Goal: Task Accomplishment & Management: Complete application form

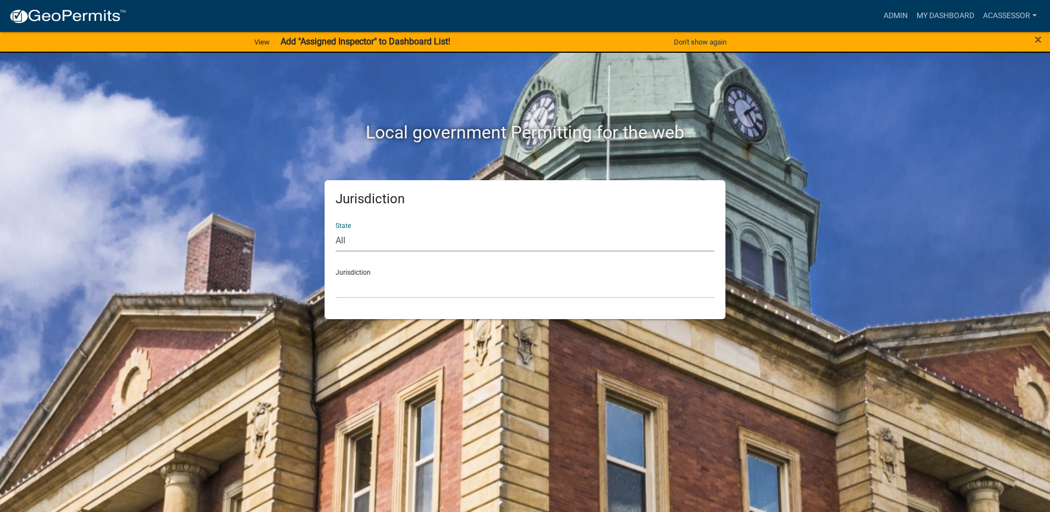
click at [387, 234] on select "All [US_STATE] [US_STATE] [US_STATE] [US_STATE] [US_STATE] [US_STATE] [US_STATE…" at bounding box center [524, 240] width 379 height 23
click at [391, 239] on select "All [US_STATE] [US_STATE] [US_STATE] [US_STATE] [US_STATE] [US_STATE] [US_STATE…" at bounding box center [524, 240] width 379 height 23
click at [368, 282] on select "[GEOGRAPHIC_DATA], [US_STATE] [GEOGRAPHIC_DATA], [US_STATE][PERSON_NAME][GEOGRA…" at bounding box center [524, 287] width 379 height 23
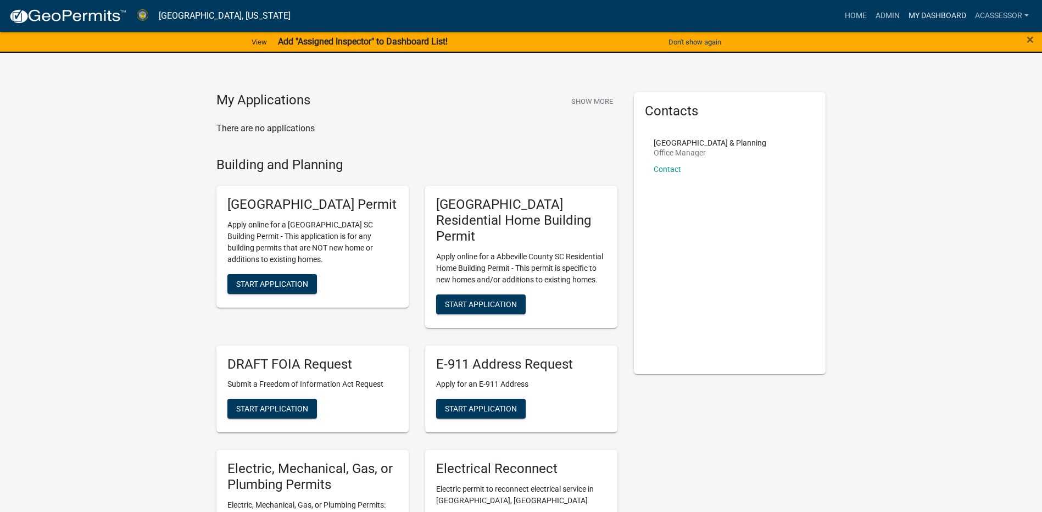
click at [912, 14] on link "My Dashboard" at bounding box center [937, 15] width 66 height 21
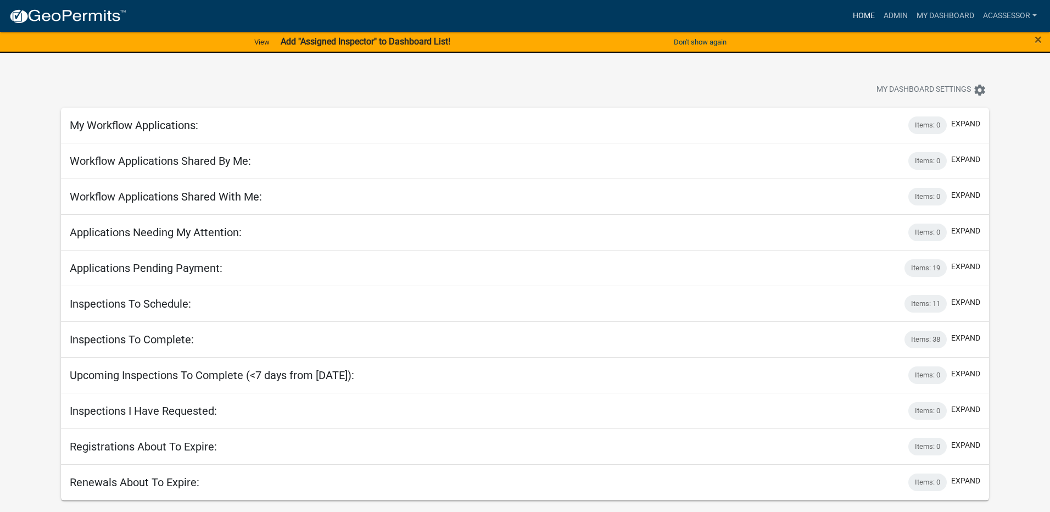
click at [855, 16] on link "Home" at bounding box center [863, 15] width 31 height 21
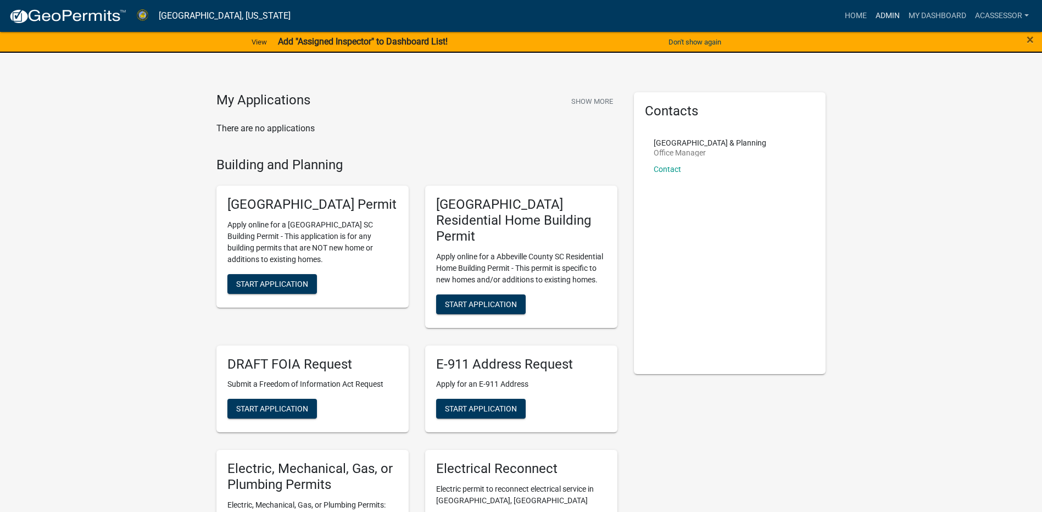
click at [882, 21] on link "Admin" at bounding box center [887, 15] width 33 height 21
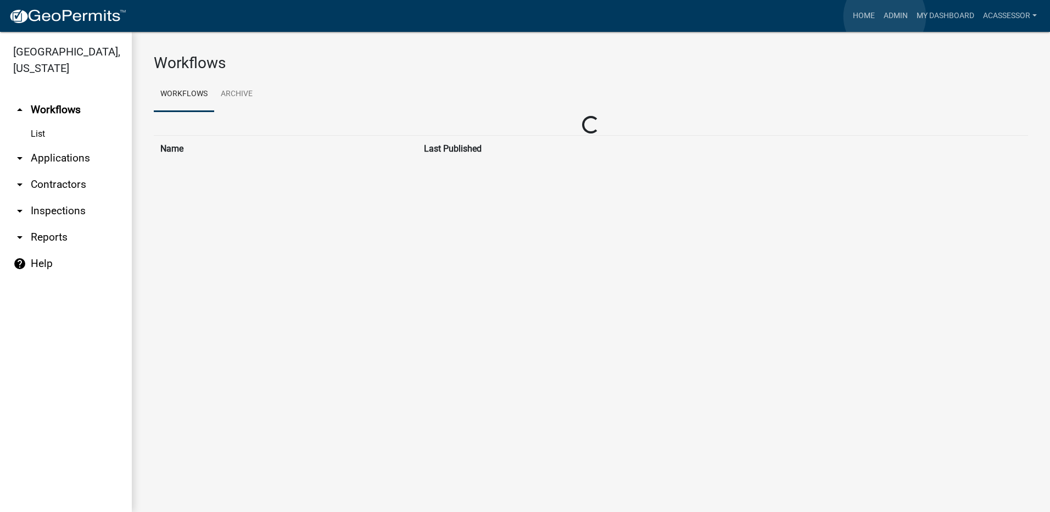
click at [885, 16] on link "Admin" at bounding box center [895, 15] width 33 height 21
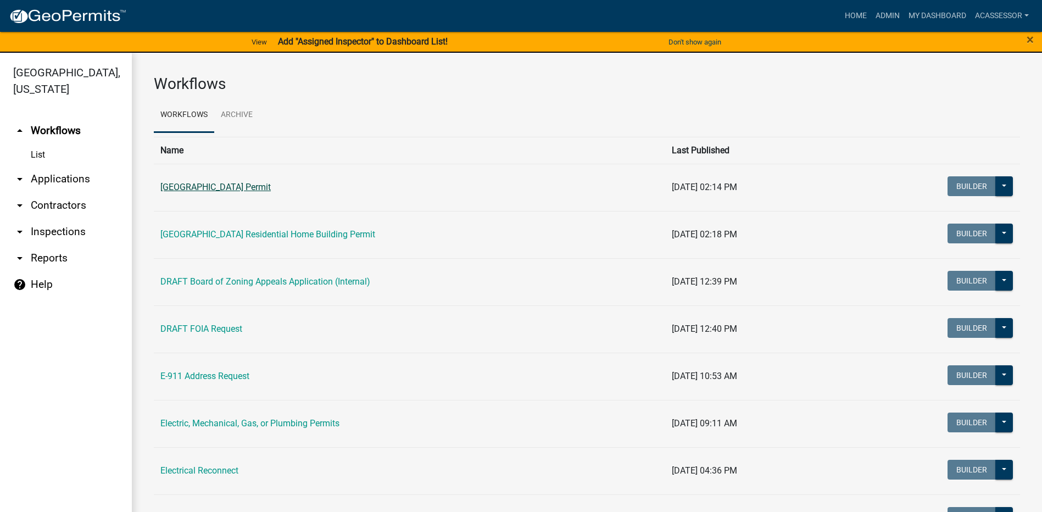
click at [174, 186] on link "[GEOGRAPHIC_DATA] Permit" at bounding box center [215, 187] width 110 height 10
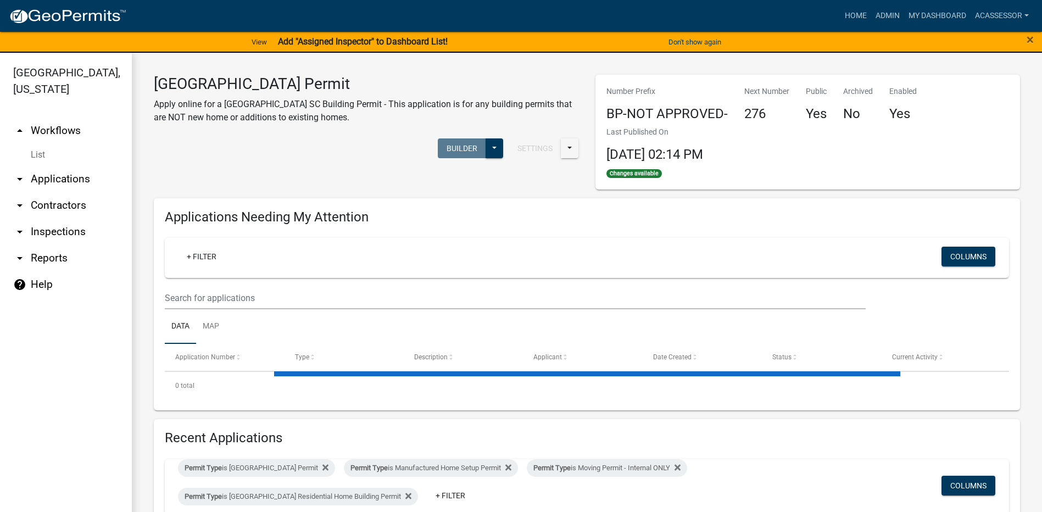
select select "3: 100"
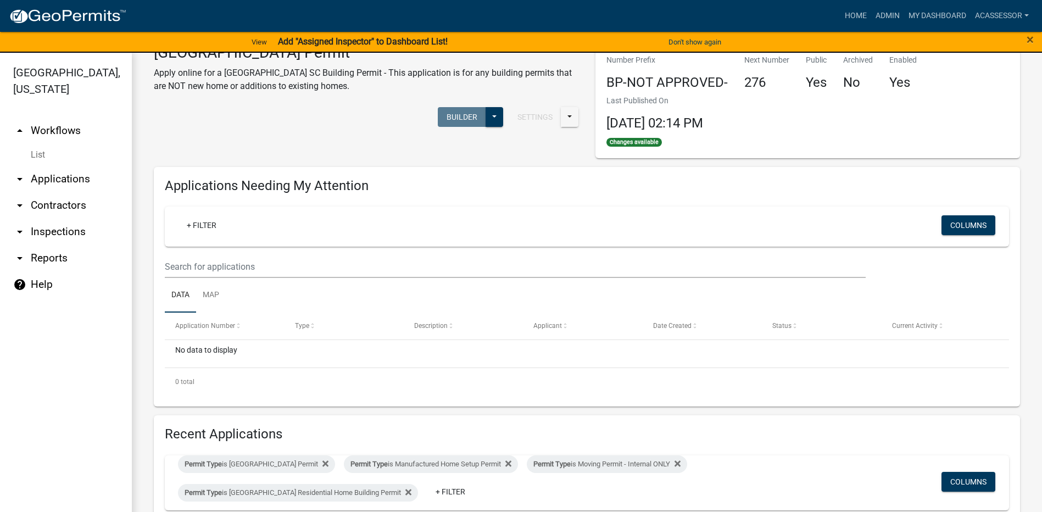
scroll to position [55, 0]
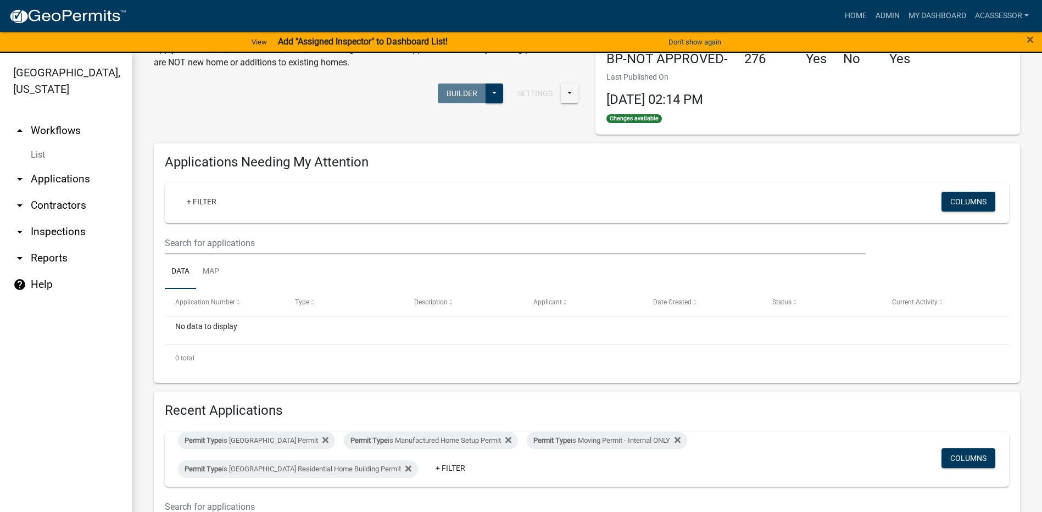
click at [20, 181] on icon "arrow_drop_down" at bounding box center [19, 178] width 13 height 13
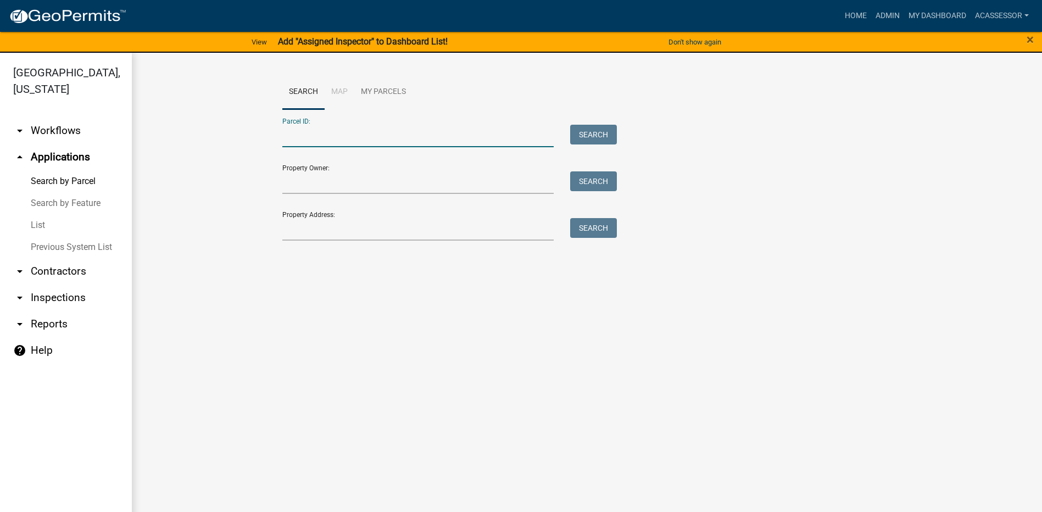
click at [323, 131] on input "Parcel ID:" at bounding box center [418, 136] width 272 height 23
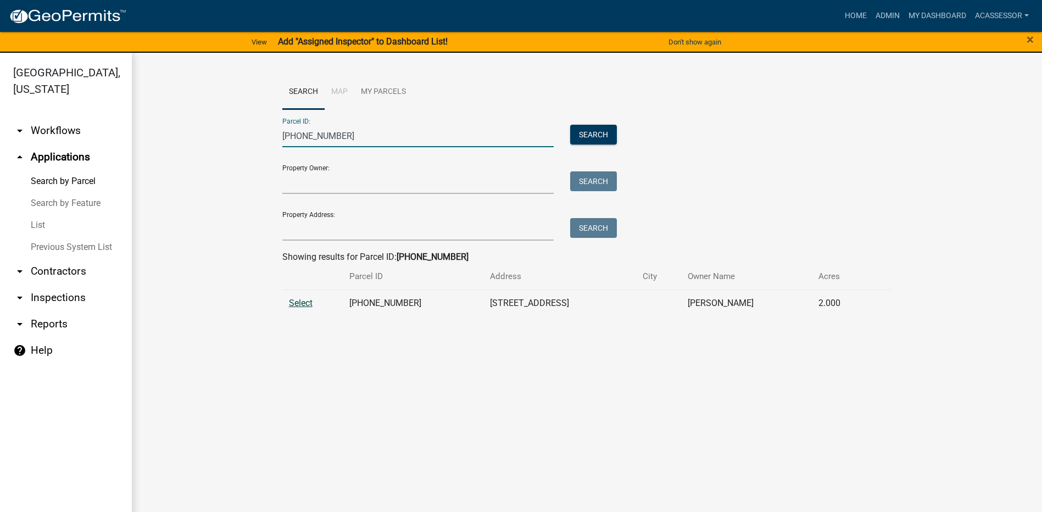
click at [306, 302] on span "Select" at bounding box center [301, 303] width 24 height 10
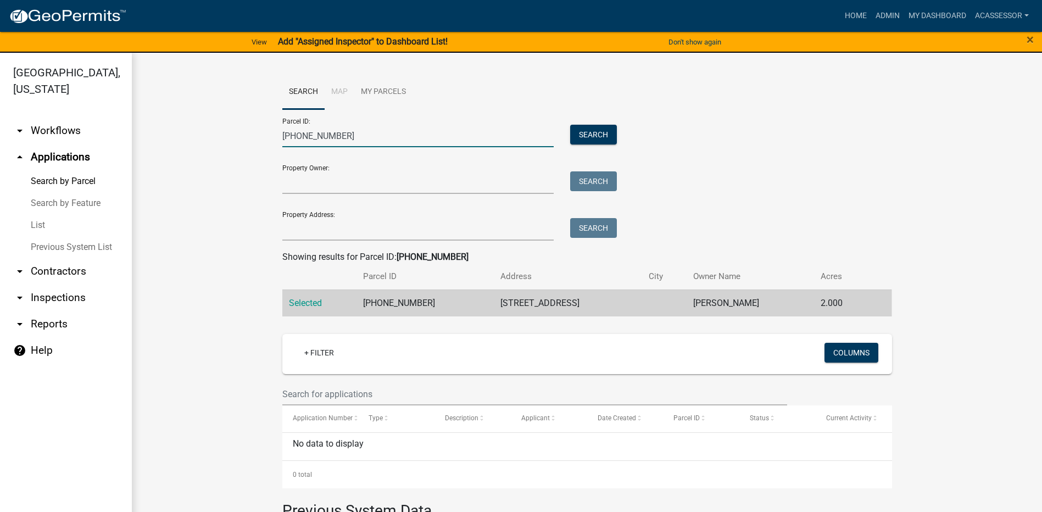
click at [379, 132] on input "[PHONE_NUMBER]" at bounding box center [418, 136] width 272 height 23
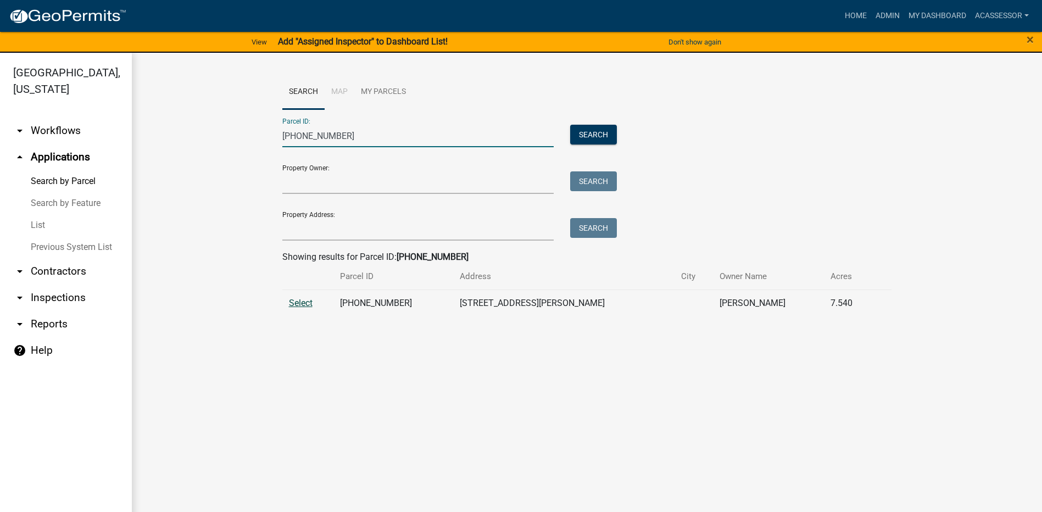
type input "[PHONE_NUMBER]"
click at [306, 300] on span "Select" at bounding box center [301, 303] width 24 height 10
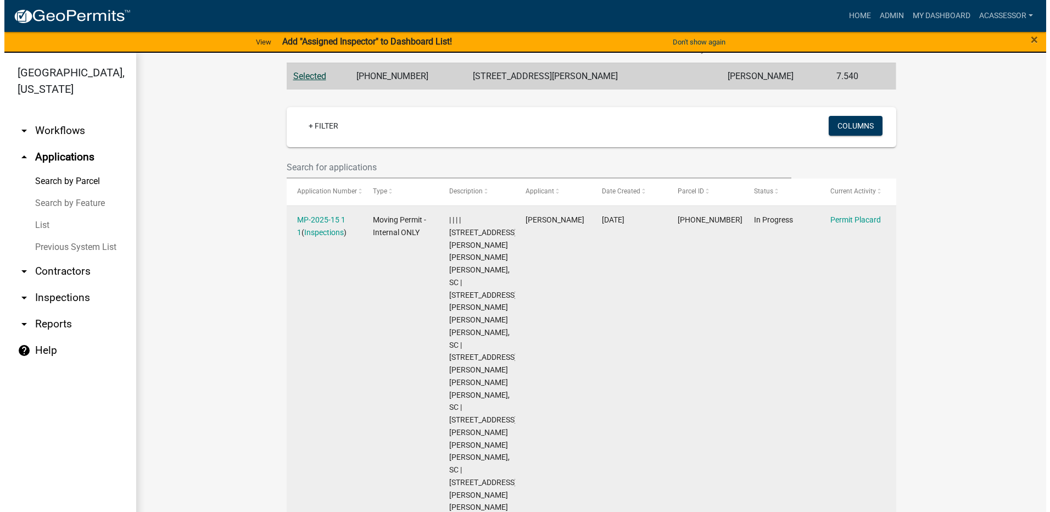
scroll to position [220, 0]
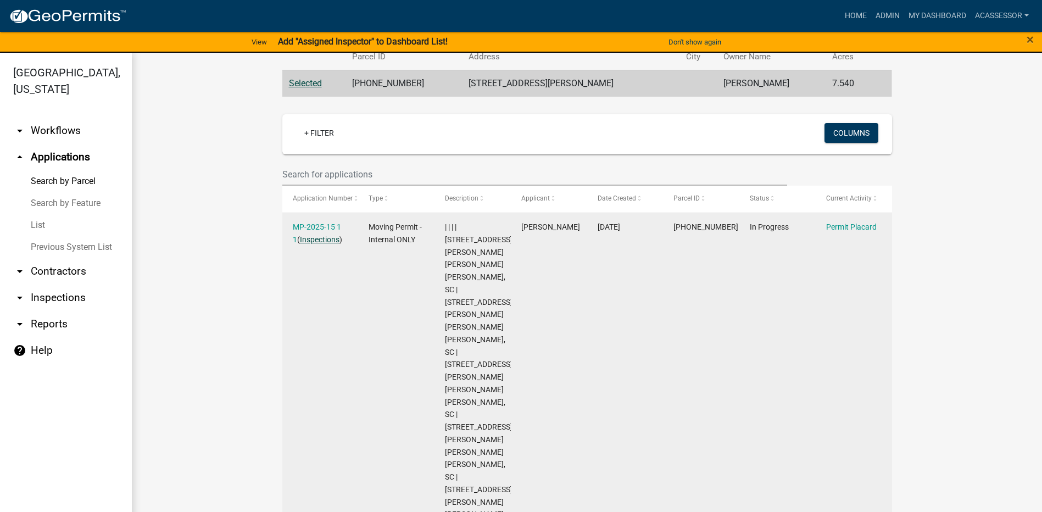
click at [301, 238] on link "Inspections" at bounding box center [320, 239] width 40 height 9
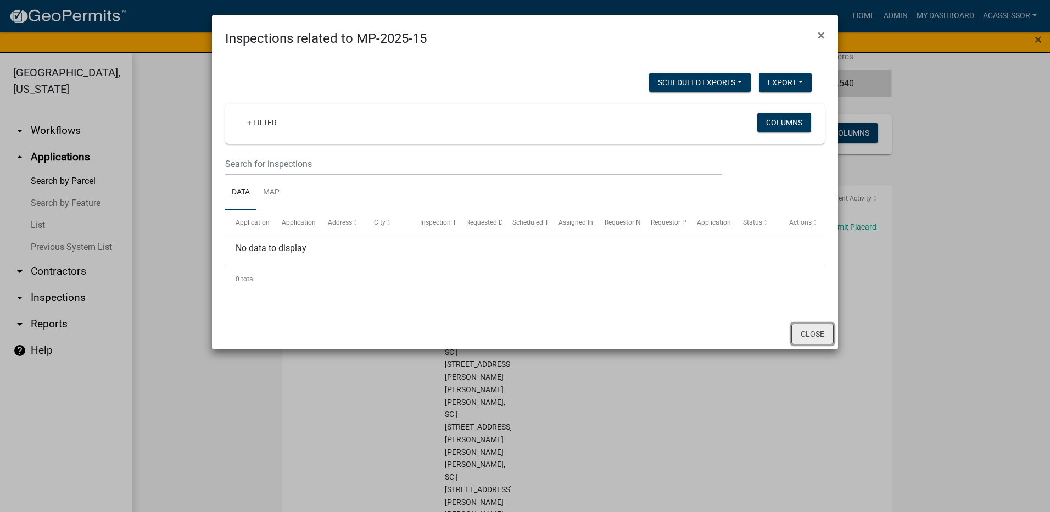
click at [819, 328] on button "Close" at bounding box center [812, 333] width 42 height 21
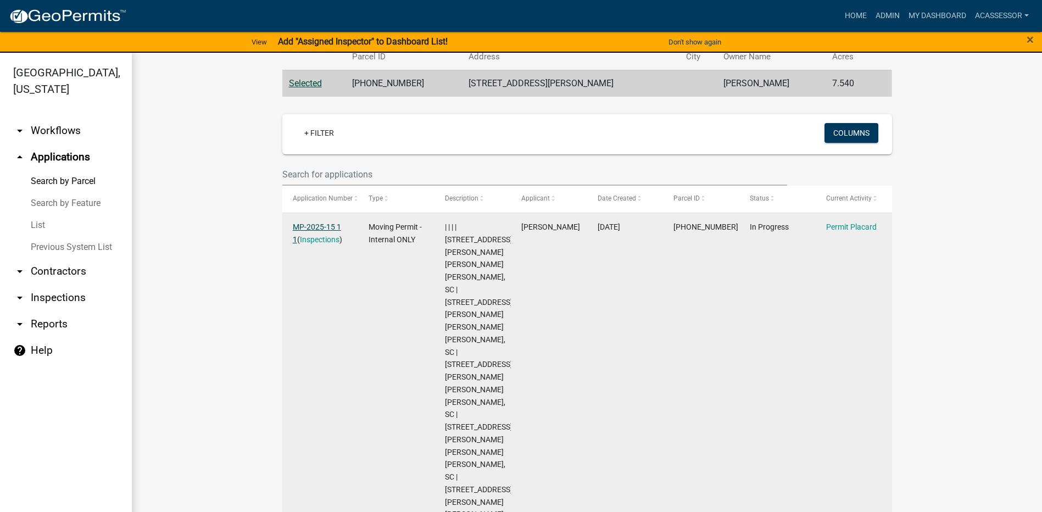
click at [316, 230] on link "MP-2025-15 1 1" at bounding box center [317, 232] width 48 height 21
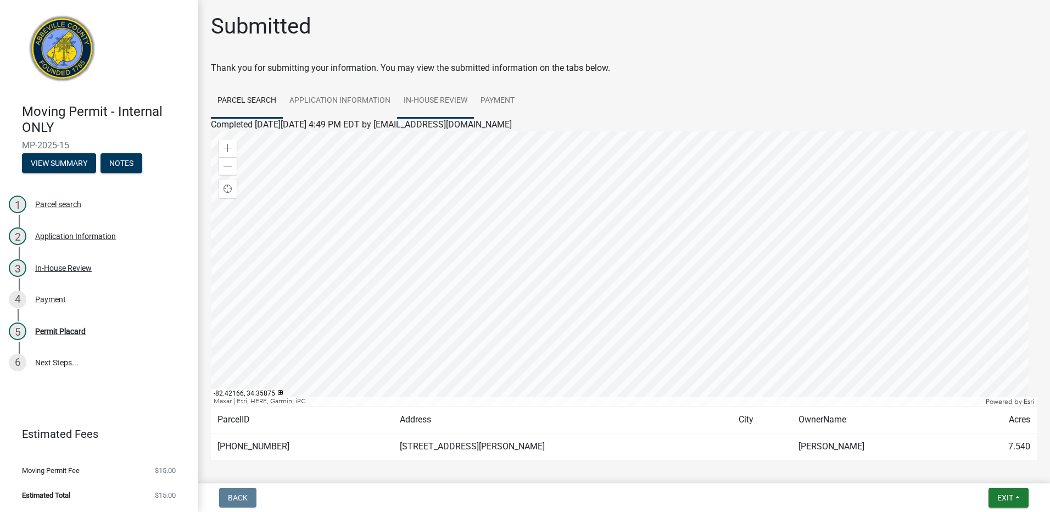
click at [430, 102] on link "In-House Review" at bounding box center [435, 100] width 77 height 35
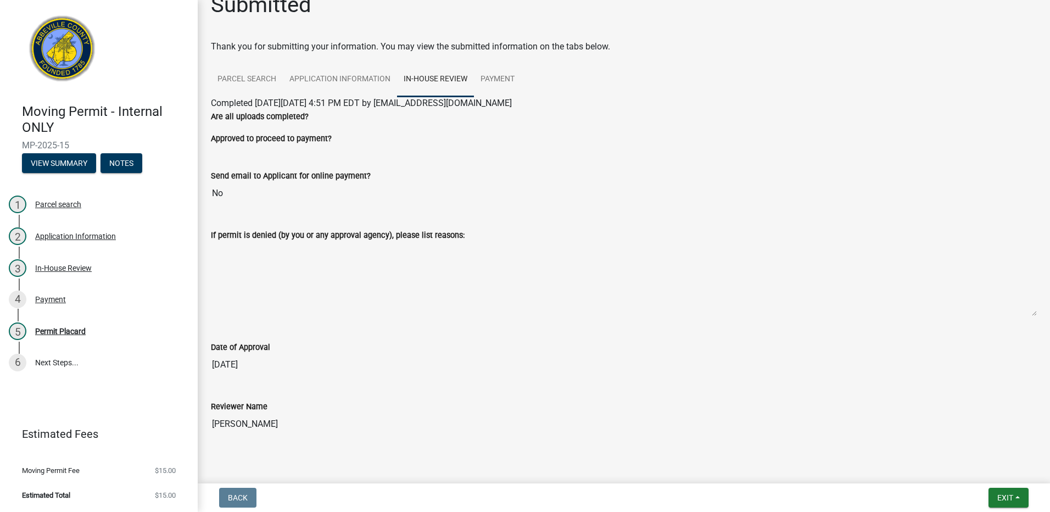
scroll to position [42, 0]
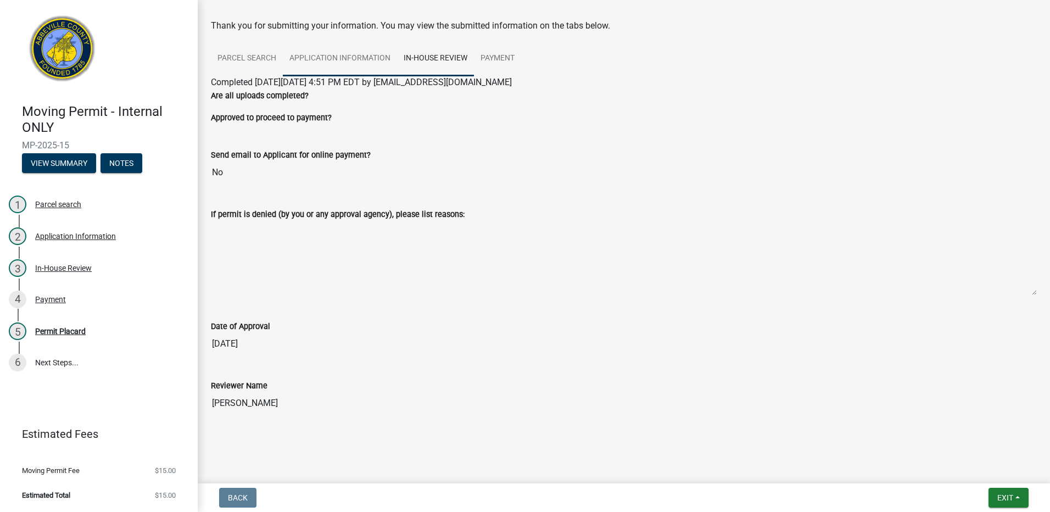
click at [361, 51] on link "Application Information" at bounding box center [340, 58] width 114 height 35
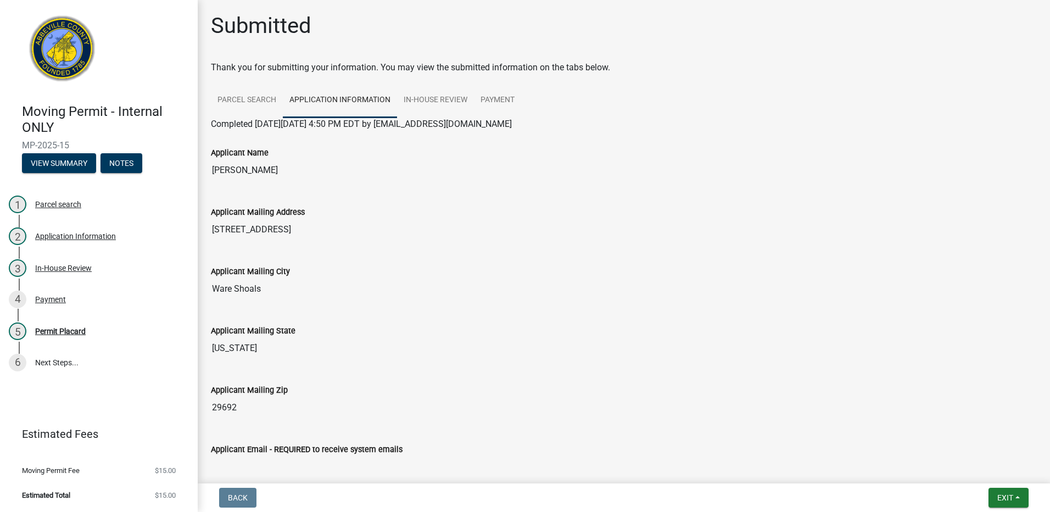
scroll to position [0, 0]
click at [264, 97] on link "Parcel search" at bounding box center [247, 100] width 72 height 35
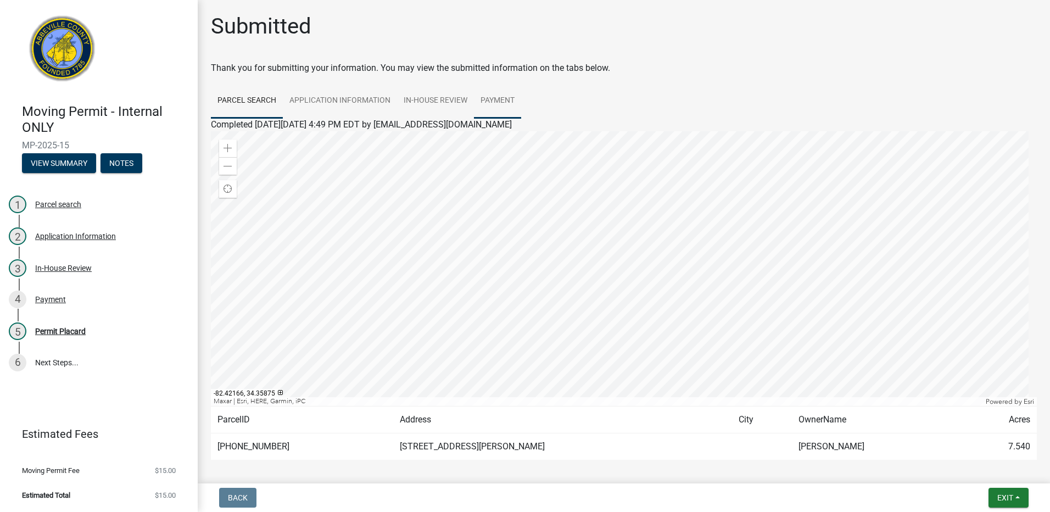
click at [490, 104] on link "Payment" at bounding box center [497, 100] width 47 height 35
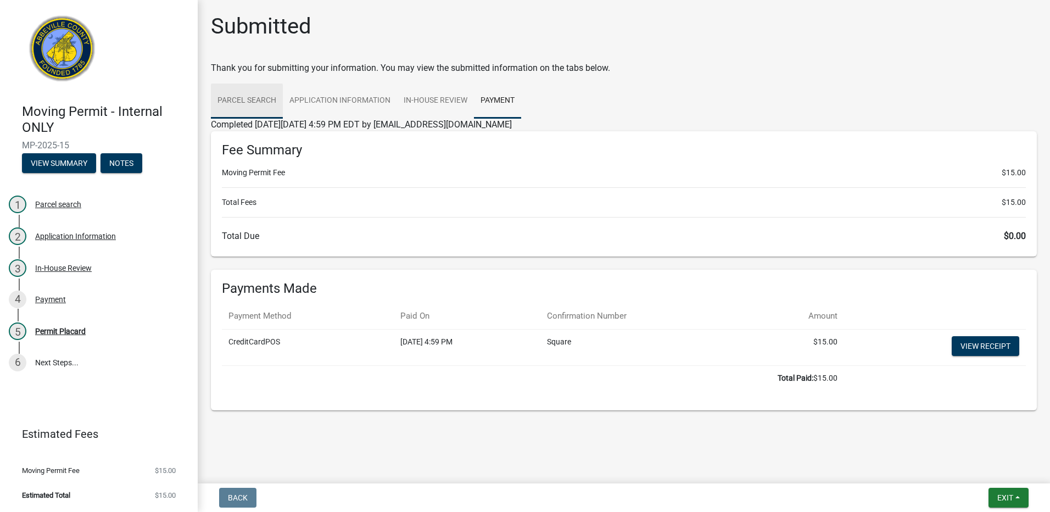
click at [230, 98] on link "Parcel search" at bounding box center [247, 100] width 72 height 35
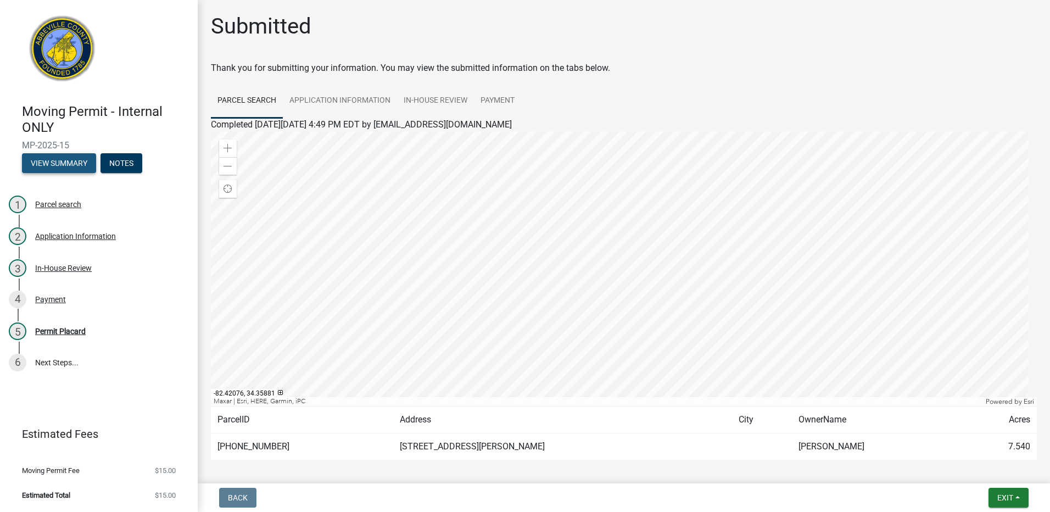
click at [49, 168] on button "View Summary" at bounding box center [59, 163] width 74 height 20
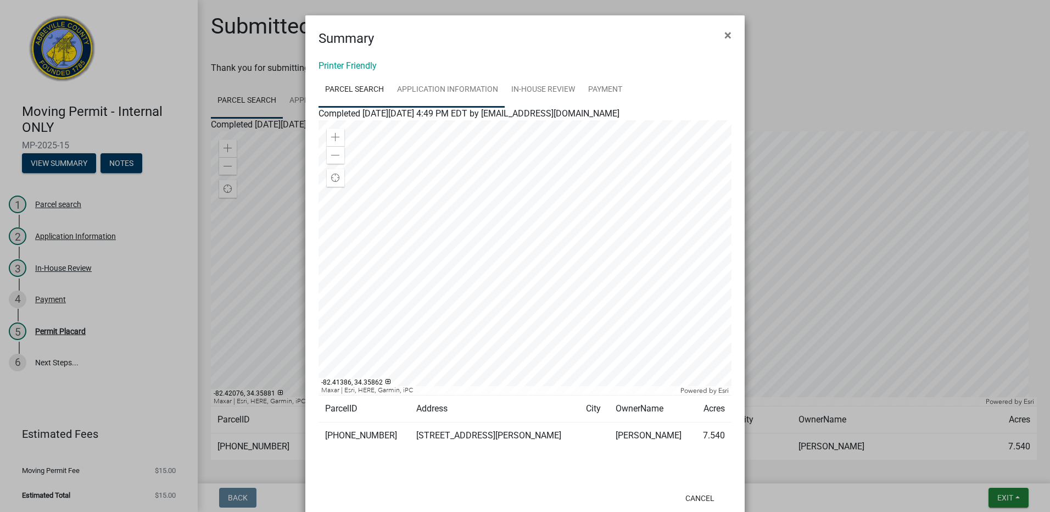
click at [467, 83] on link "Application Information" at bounding box center [447, 89] width 114 height 35
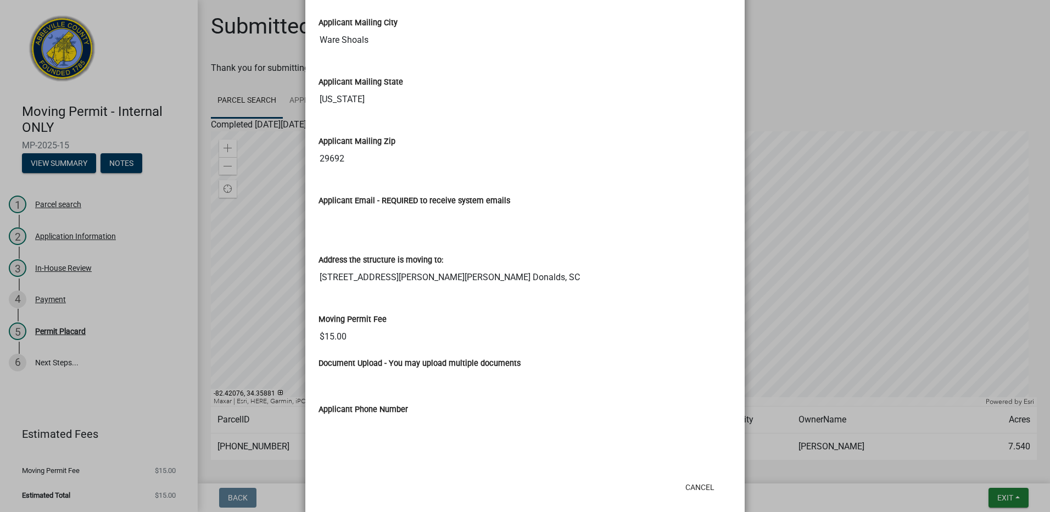
scroll to position [255, 0]
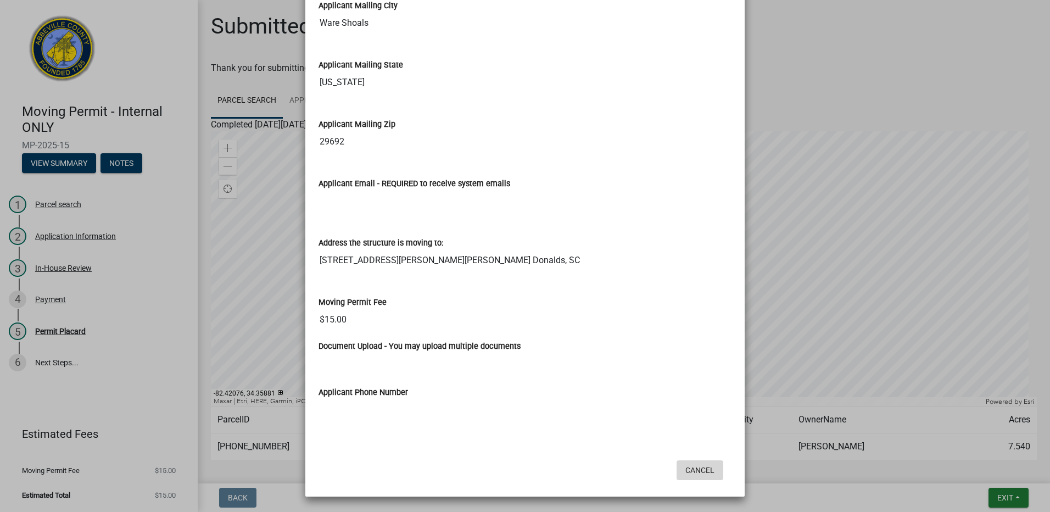
click at [700, 467] on button "Cancel" at bounding box center [699, 470] width 47 height 20
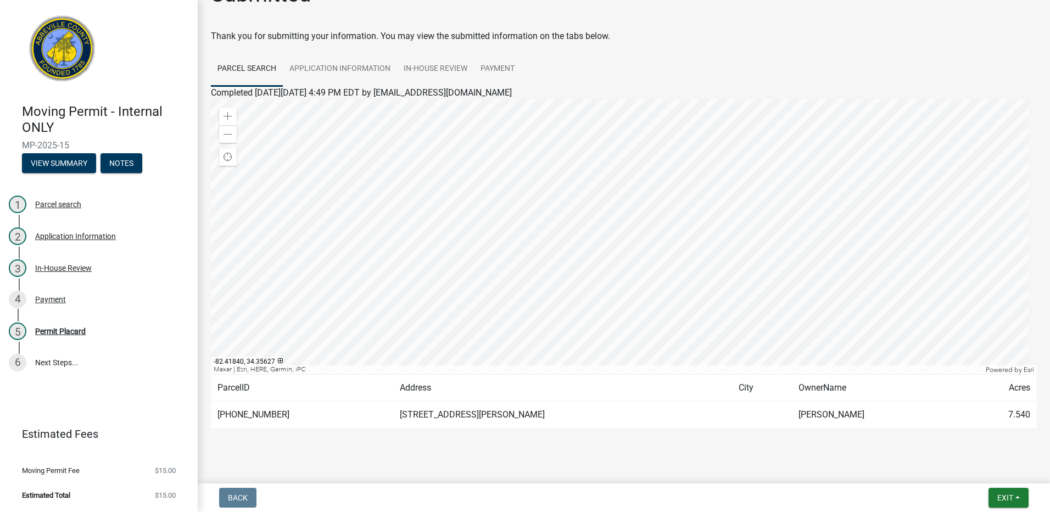
scroll to position [46, 0]
